Goal: Task Accomplishment & Management: Use online tool/utility

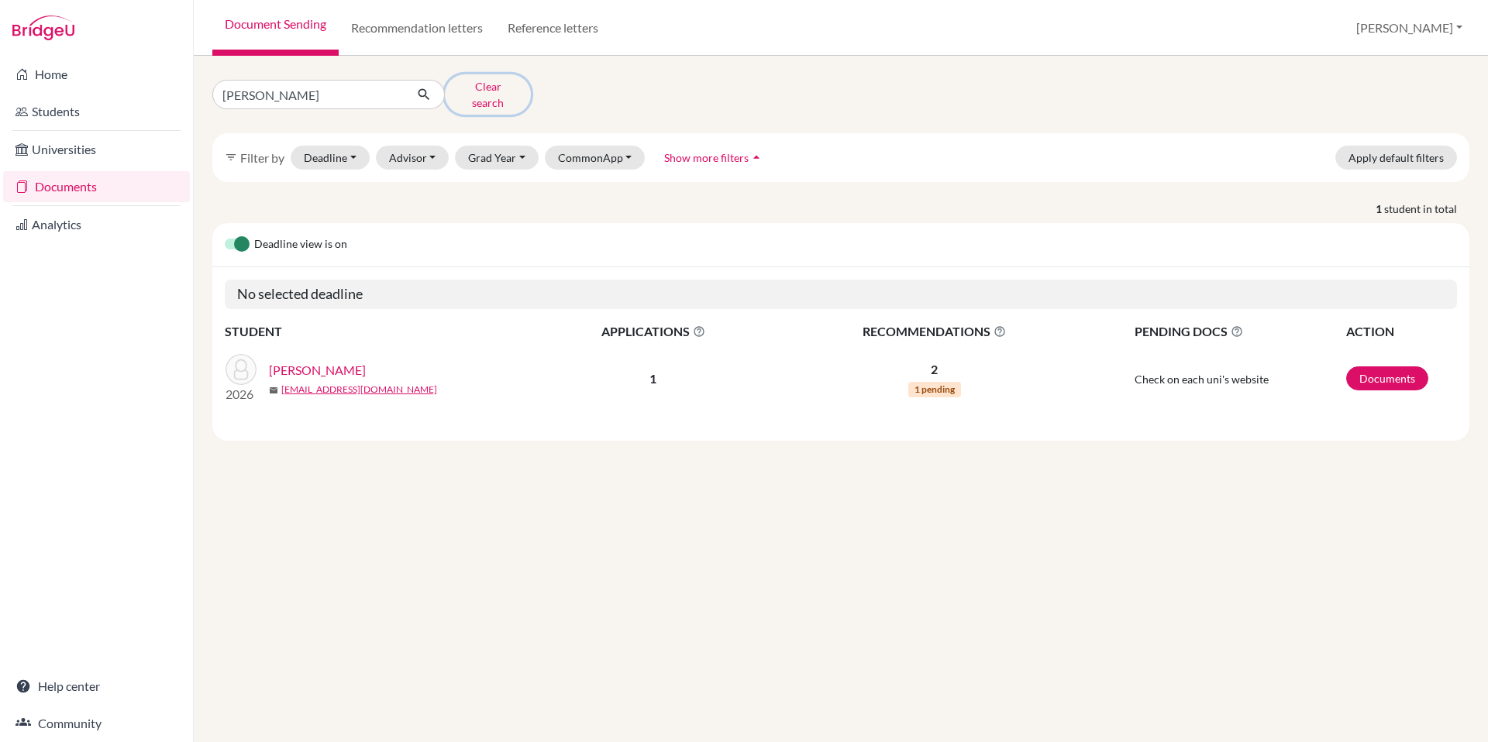
click at [490, 91] on button "Clear search" at bounding box center [488, 94] width 86 height 40
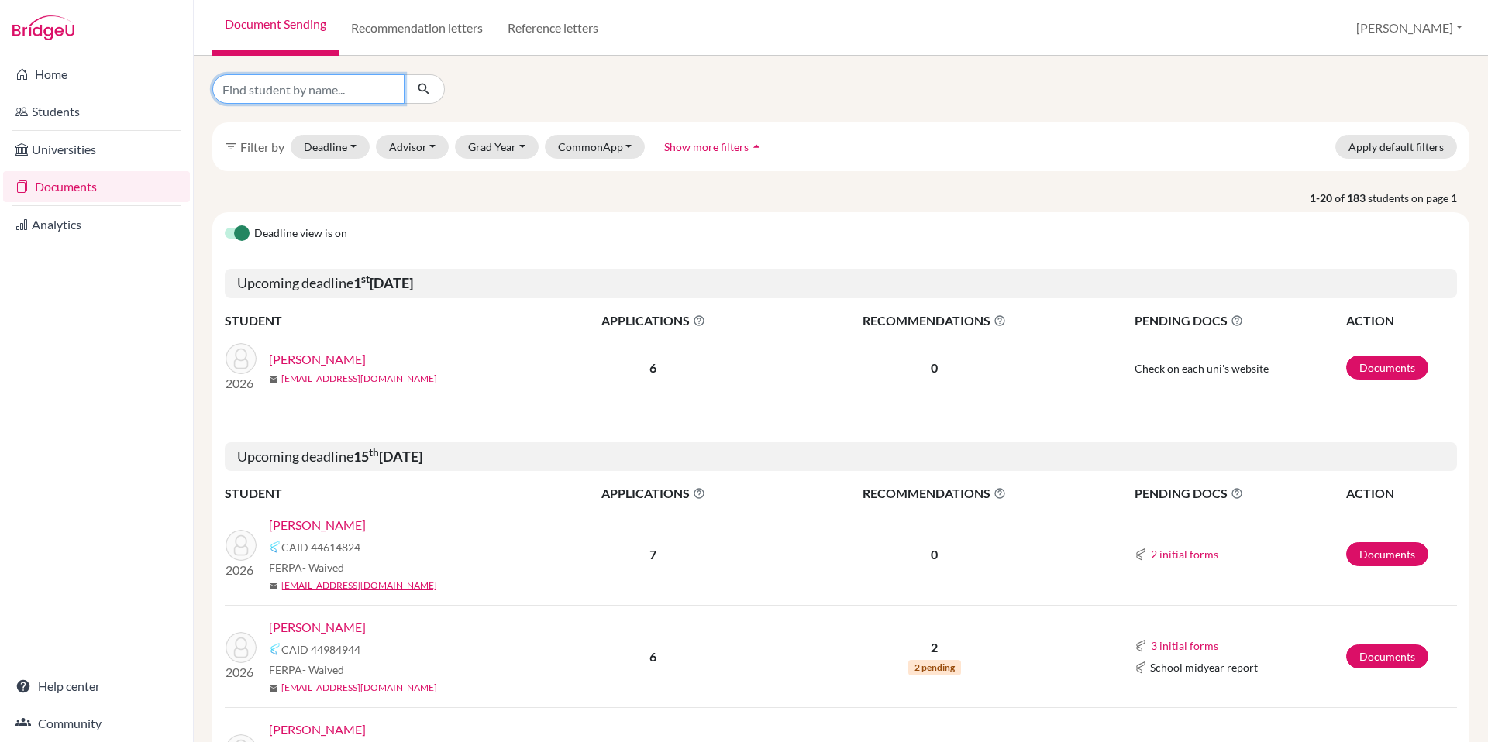
click at [326, 85] on input "Find student by name..." at bounding box center [308, 88] width 192 height 29
type input "chapman"
click button "submit" at bounding box center [424, 88] width 41 height 29
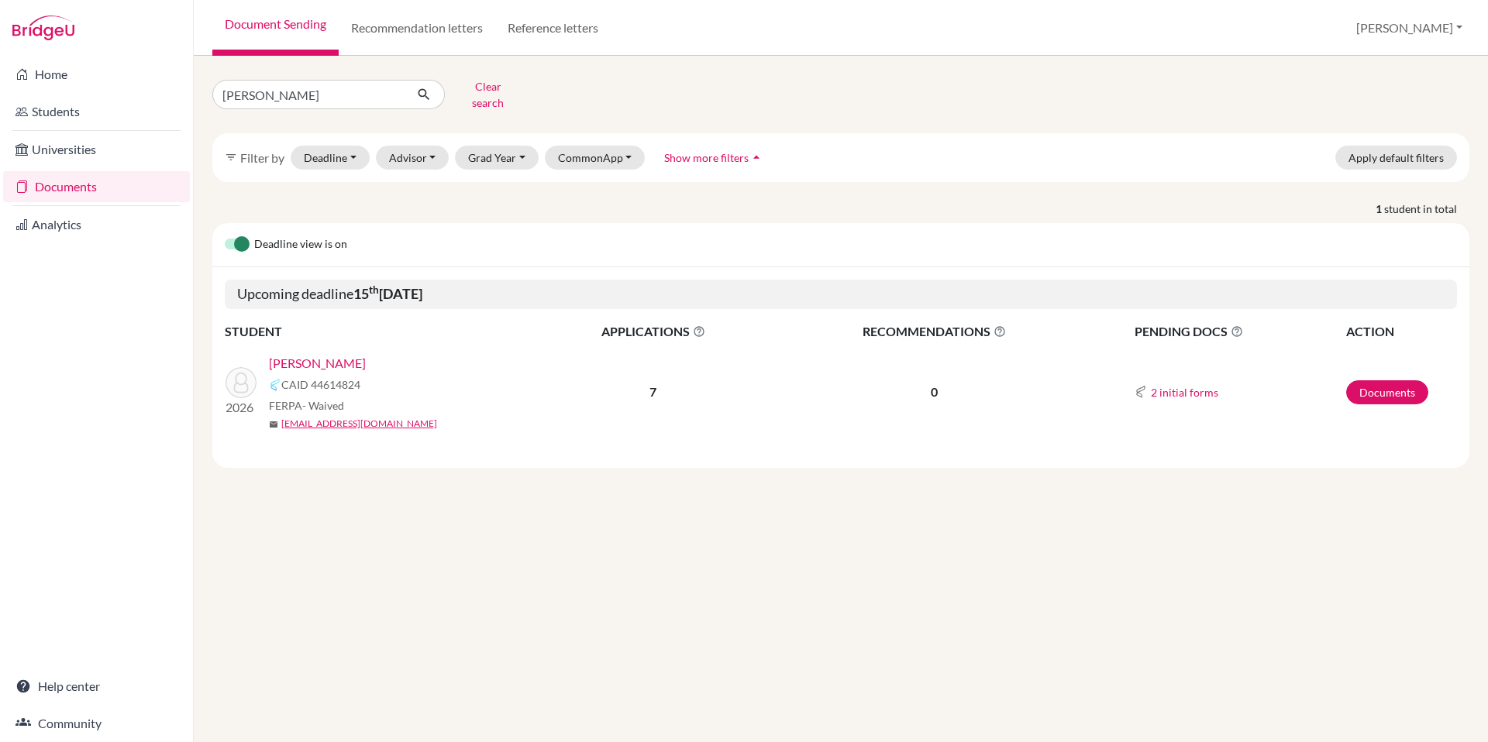
click at [320, 354] on link "[PERSON_NAME]" at bounding box center [317, 363] width 97 height 19
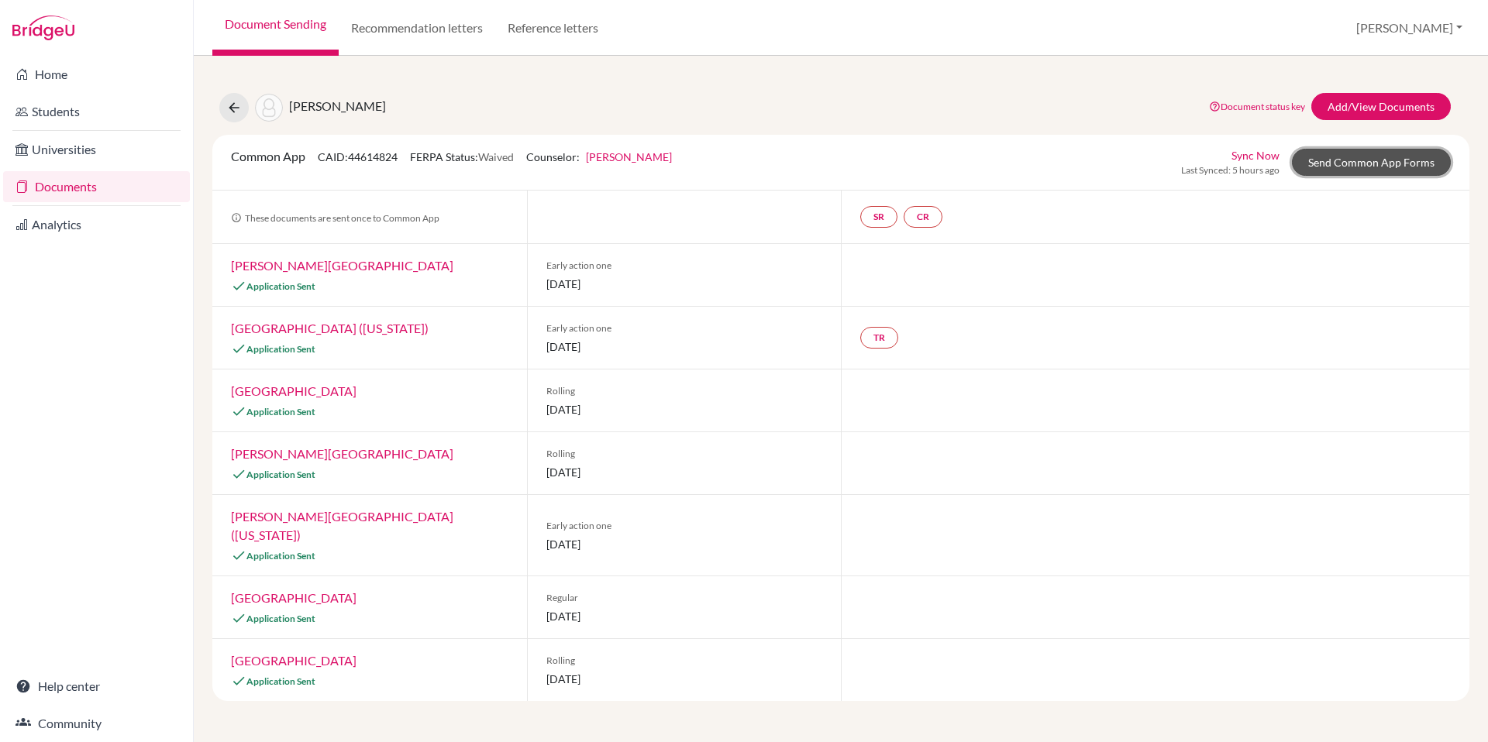
click at [1335, 169] on link "Send Common App Forms" at bounding box center [1371, 162] width 159 height 27
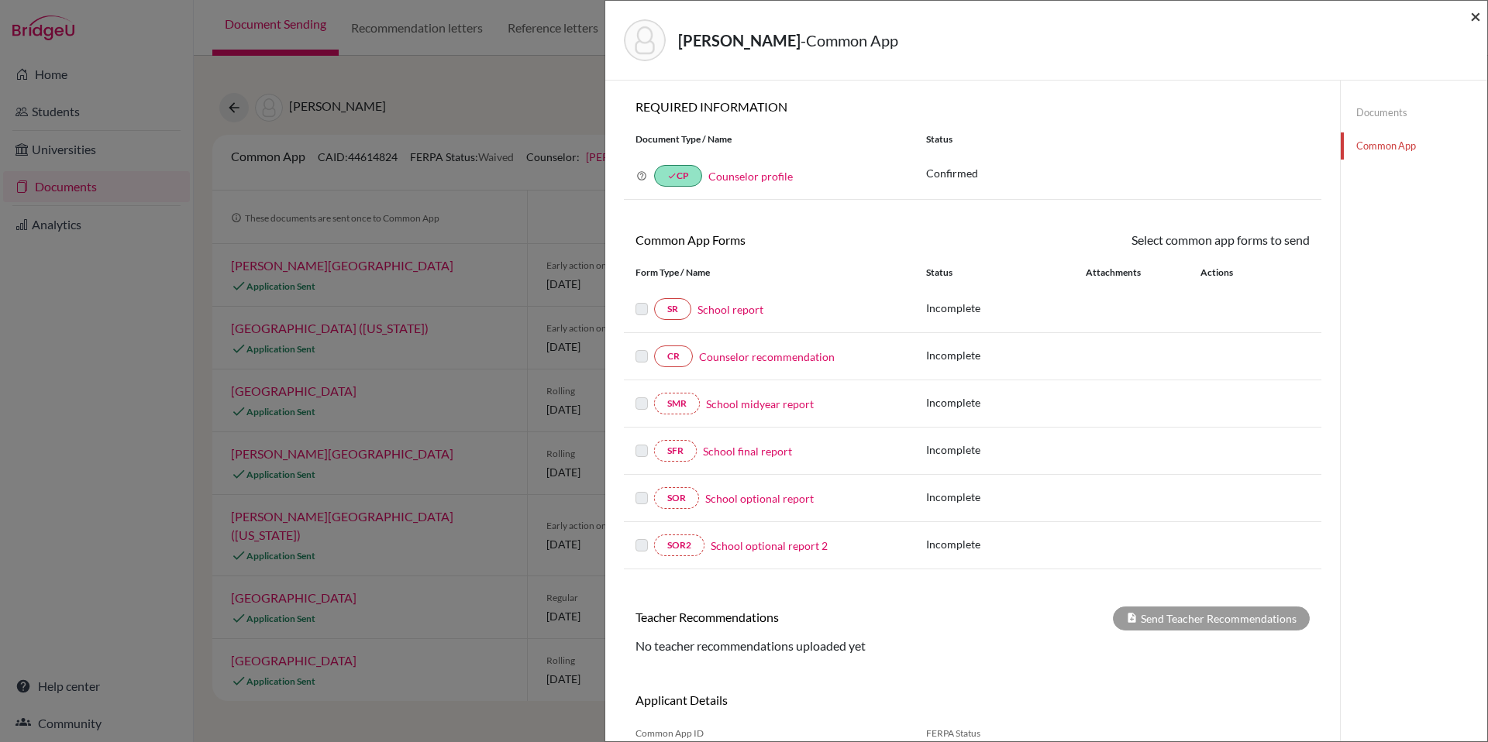
click at [1477, 18] on span "×" at bounding box center [1475, 16] width 11 height 22
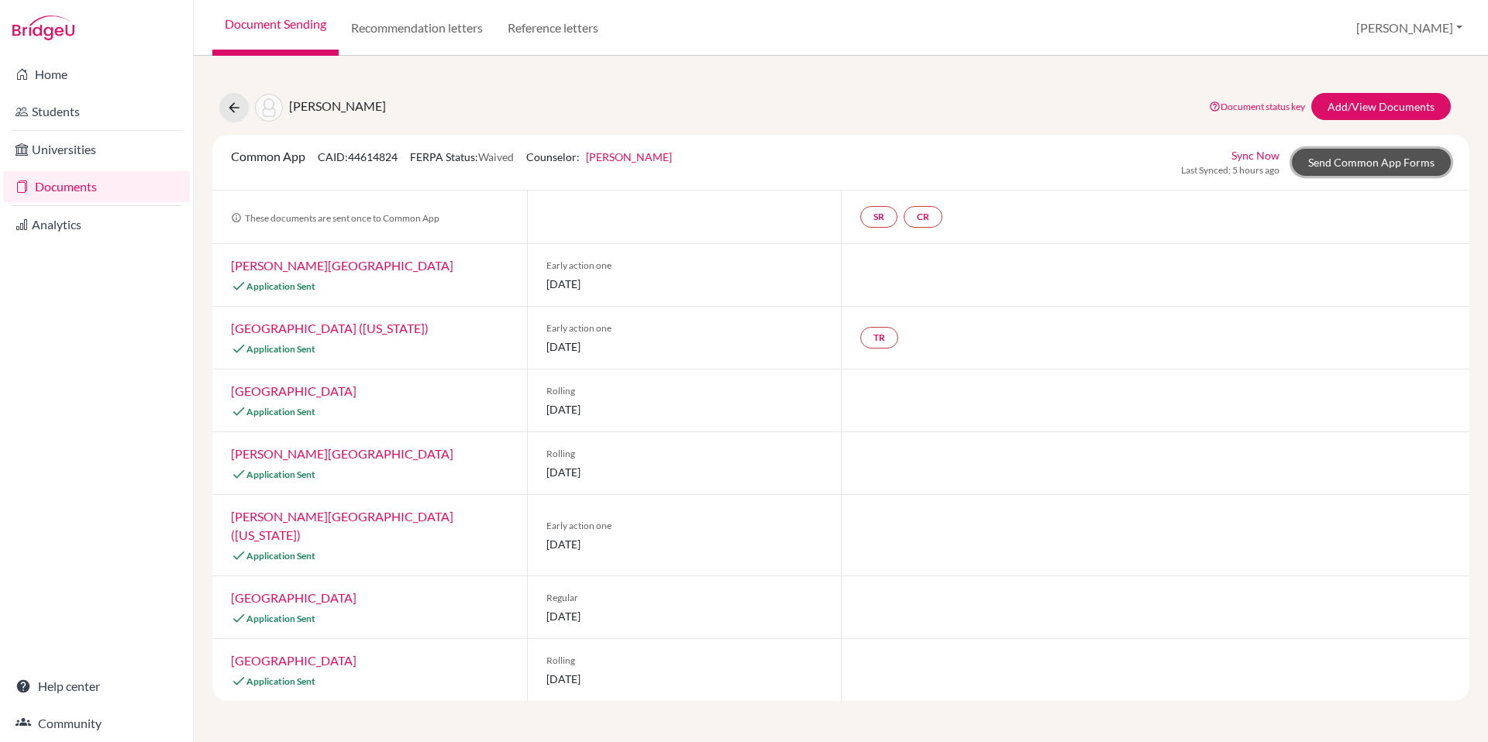
click at [1353, 174] on link "Send Common App Forms" at bounding box center [1371, 162] width 159 height 27
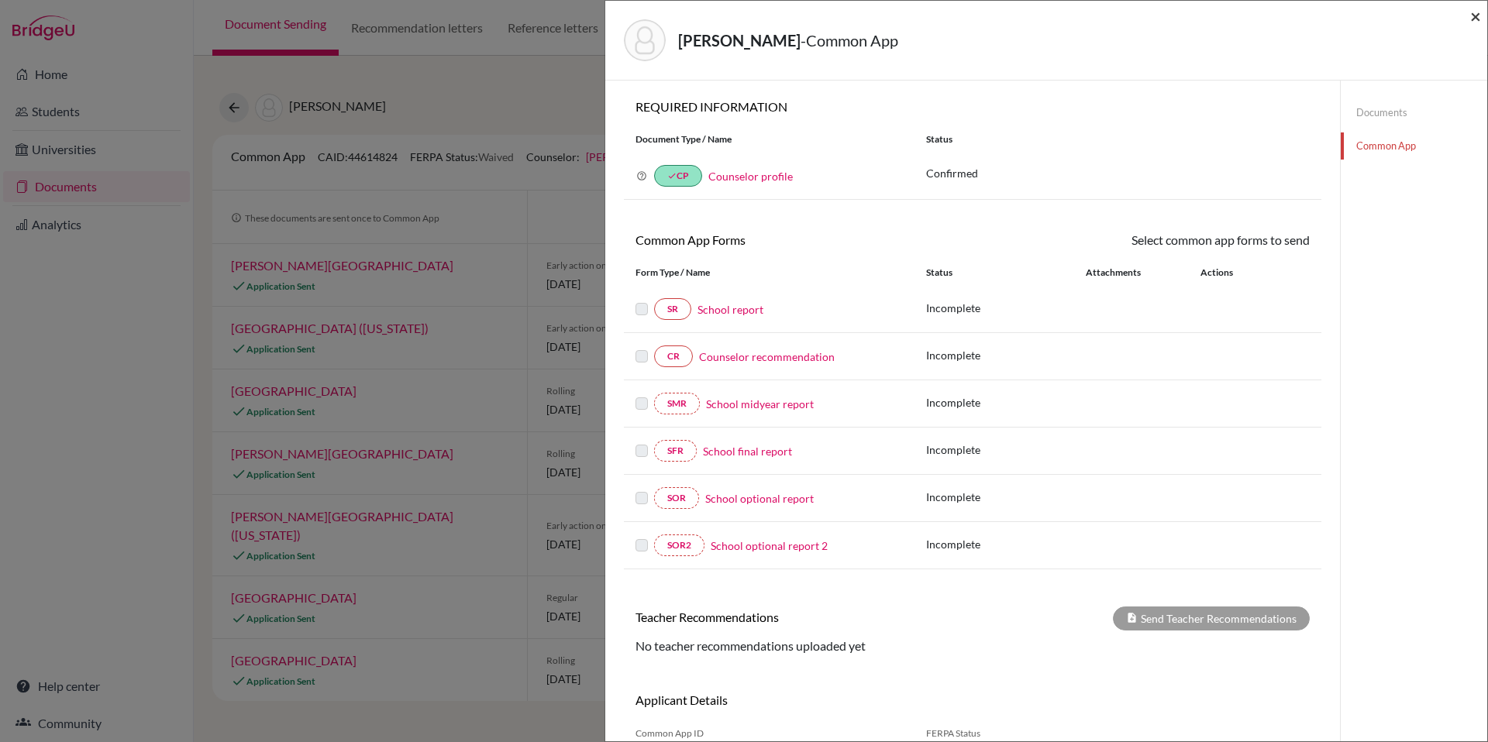
click at [1478, 12] on span "×" at bounding box center [1475, 16] width 11 height 22
